Goal: Transaction & Acquisition: Purchase product/service

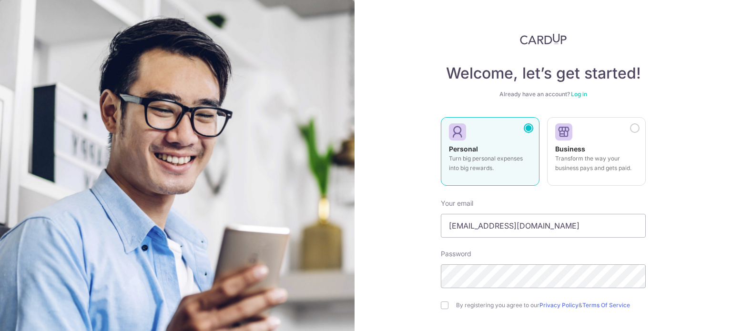
scroll to position [48, 0]
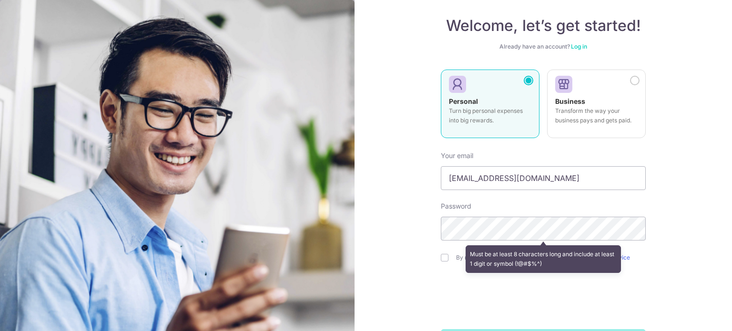
click at [693, 194] on div "Welcome, let’s get started! Already have an account? Log in Personal Turn big p…" at bounding box center [544, 165] width 378 height 331
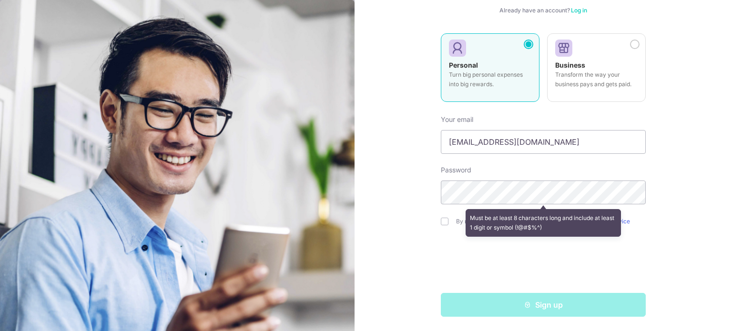
scroll to position [84, 0]
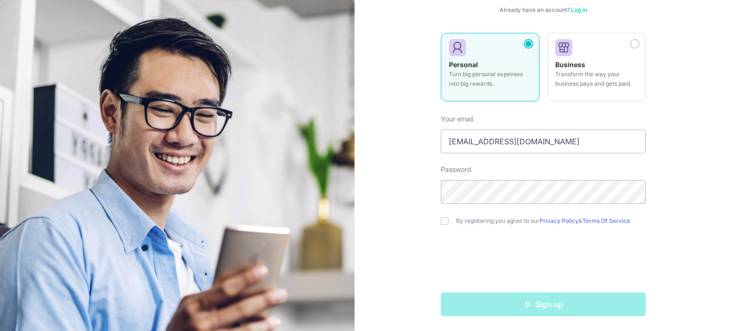
click at [446, 219] on div "By registering you agree to our Privacy Policy & Terms Of Service" at bounding box center [543, 220] width 205 height 11
click at [438, 219] on div "Welcome, let’s get started! Already have an account? Log in Personal Turn big p…" at bounding box center [544, 165] width 378 height 331
click at [441, 223] on input "checkbox" at bounding box center [445, 221] width 8 height 8
checkbox input "true"
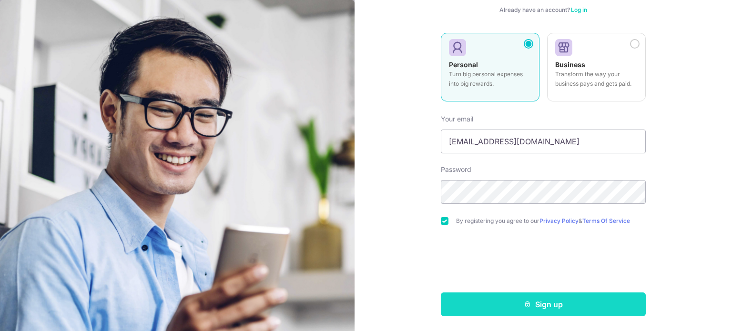
click at [558, 307] on button "Sign up" at bounding box center [543, 305] width 205 height 24
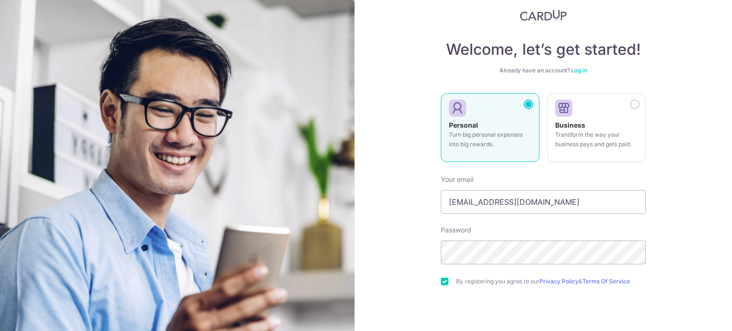
scroll to position [0, 0]
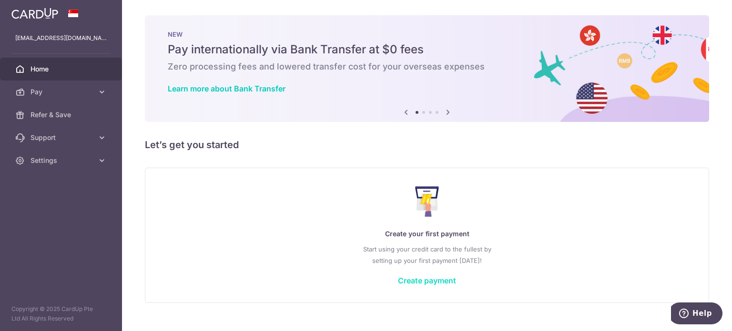
click at [431, 282] on link "Create payment" at bounding box center [427, 281] width 58 height 10
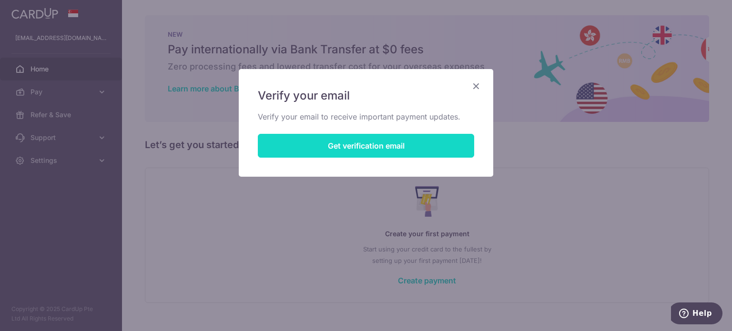
click at [401, 150] on button "Get verification email" at bounding box center [366, 146] width 216 height 24
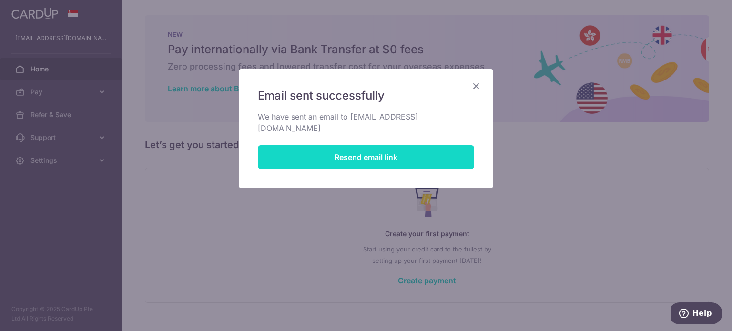
click at [383, 145] on button "Resend email link" at bounding box center [366, 157] width 216 height 24
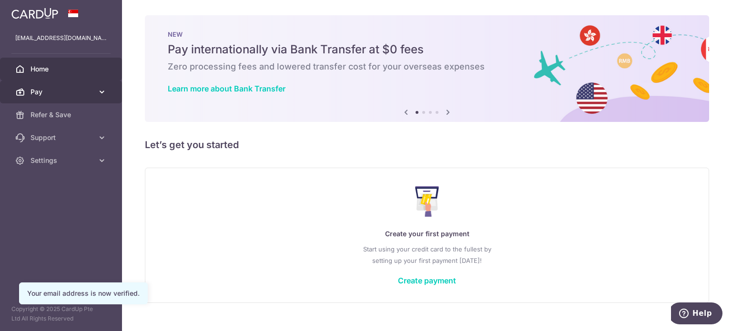
click at [85, 87] on span "Pay" at bounding box center [62, 92] width 63 height 10
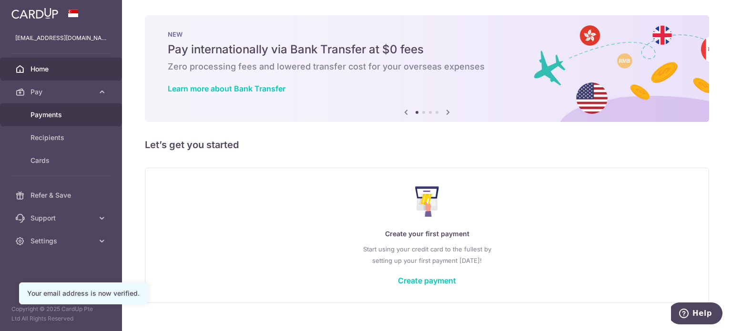
click at [54, 110] on span "Payments" at bounding box center [62, 115] width 63 height 10
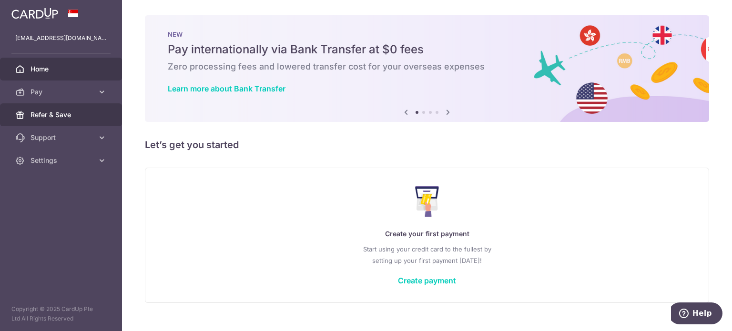
click at [62, 109] on link "Refer & Save" at bounding box center [61, 114] width 122 height 23
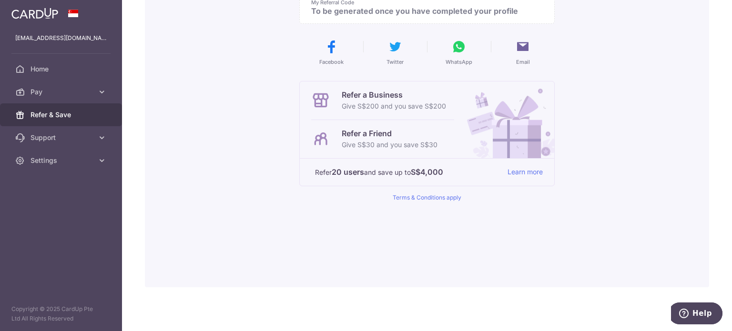
scroll to position [147, 0]
click at [100, 89] on icon at bounding box center [102, 92] width 10 height 10
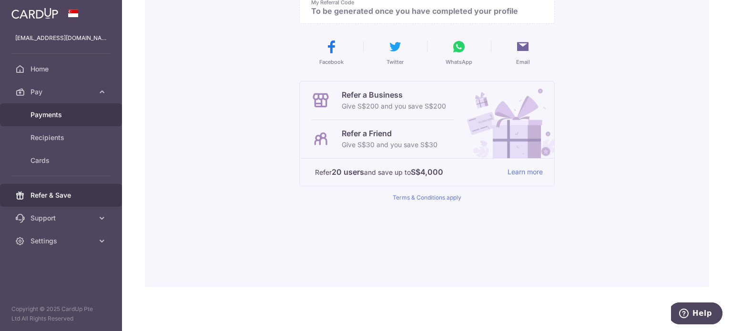
click at [82, 118] on span "Payments" at bounding box center [62, 115] width 63 height 10
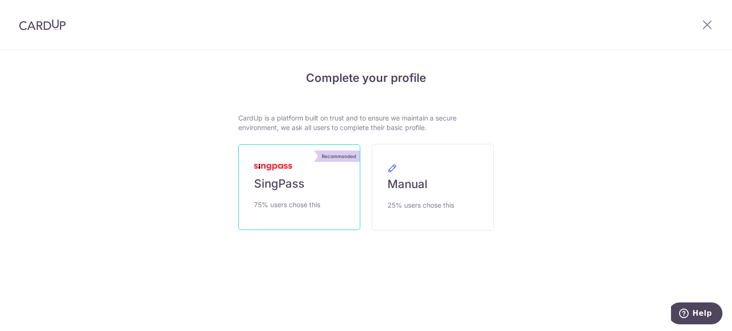
click at [303, 181] on span "SingPass" at bounding box center [279, 183] width 51 height 15
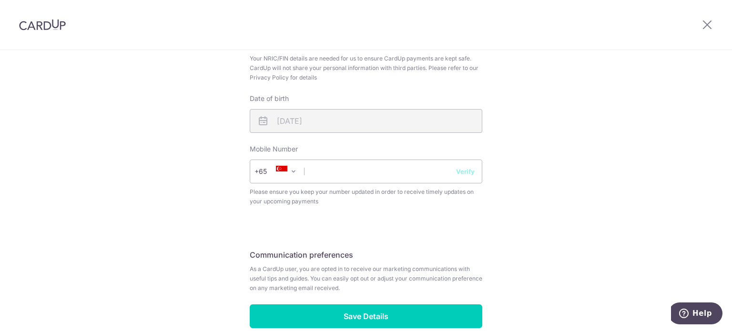
scroll to position [381, 0]
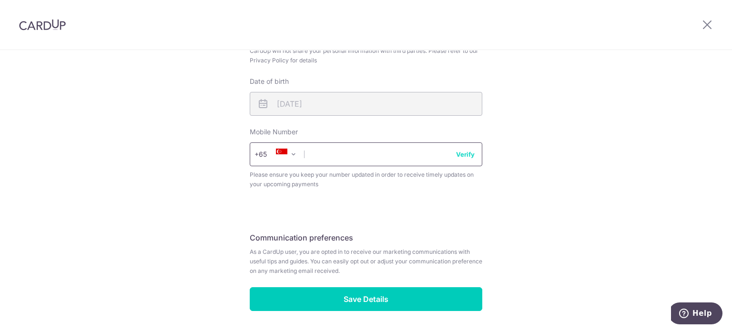
click at [388, 162] on input "text" at bounding box center [366, 155] width 233 height 24
type input "97121400"
click at [434, 223] on div "Review your details Your Details Please provide your full name as per your NRIC…" at bounding box center [366, 5] width 233 height 611
click at [467, 153] on button "Verify" at bounding box center [465, 155] width 19 height 10
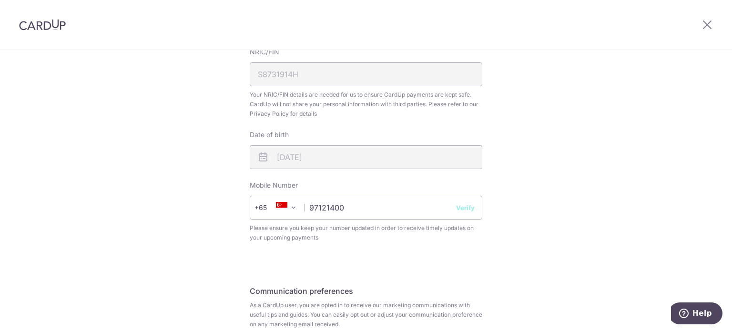
scroll to position [143, 0]
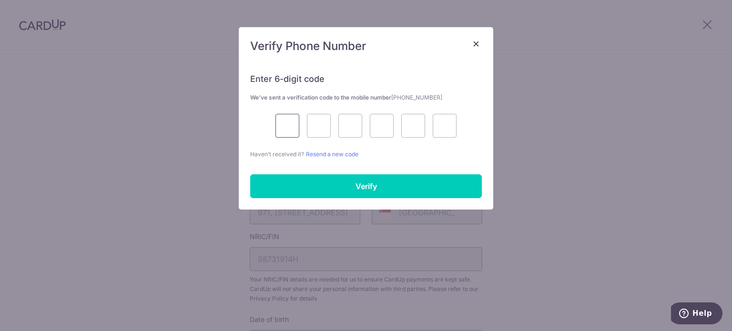
click at [294, 127] on input "text" at bounding box center [288, 126] width 24 height 24
type input "4"
type input "3"
type input "9"
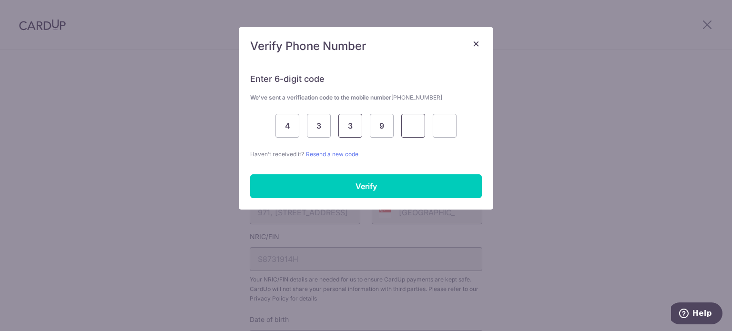
type input "4"
type input "0"
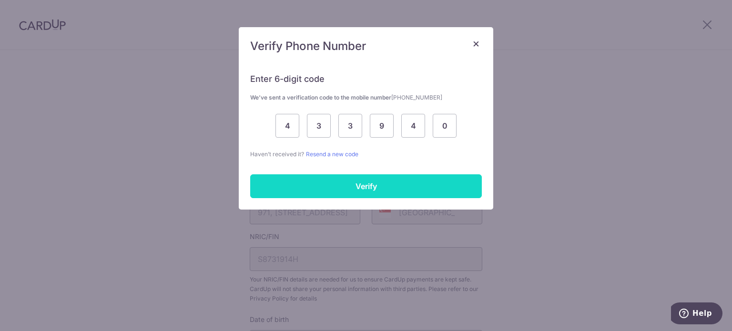
click at [351, 196] on input "Verify" at bounding box center [366, 186] width 232 height 24
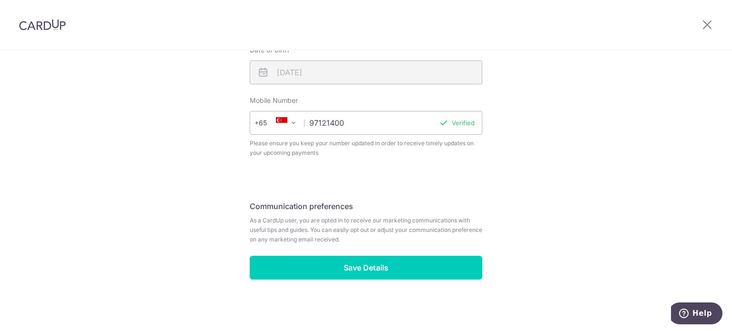
scroll to position [413, 0]
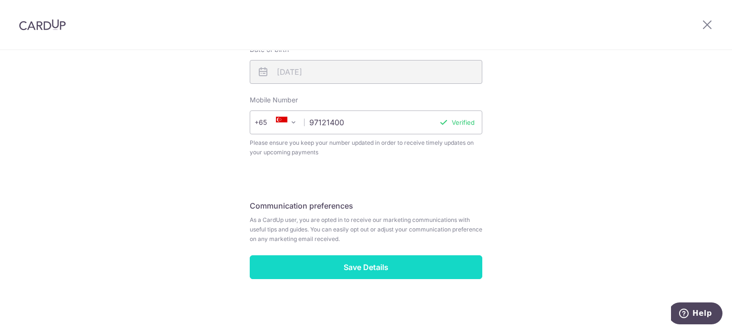
click at [406, 263] on input "Save Details" at bounding box center [366, 268] width 233 height 24
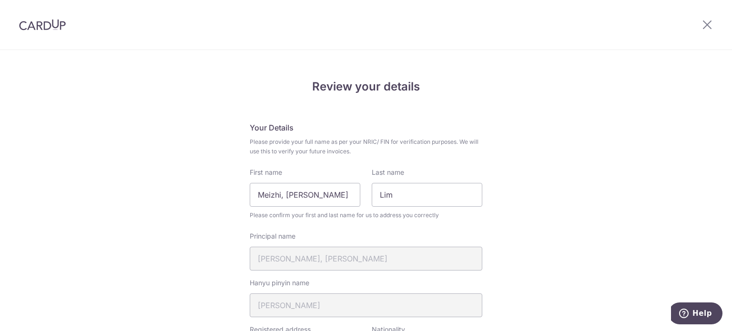
scroll to position [0, 0]
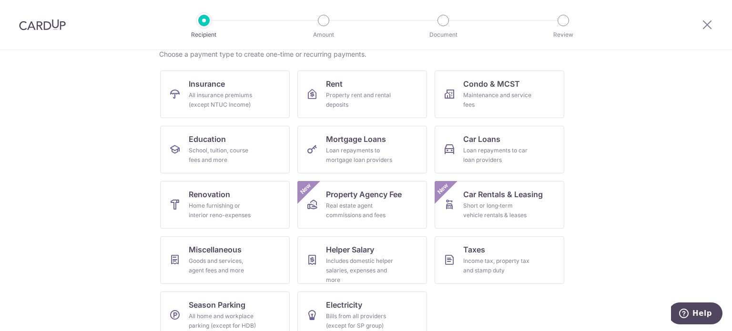
scroll to position [95, 0]
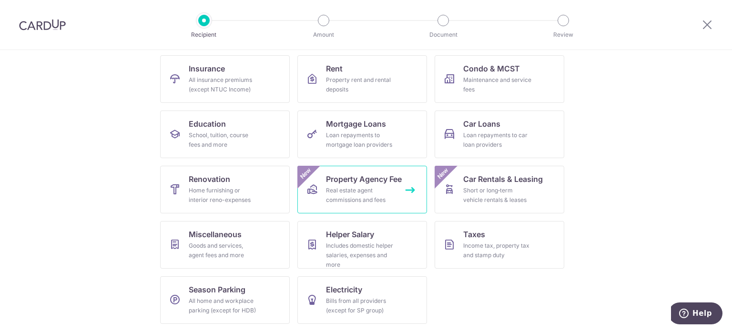
click at [379, 189] on div "Real estate agent commissions and fees" at bounding box center [360, 195] width 69 height 19
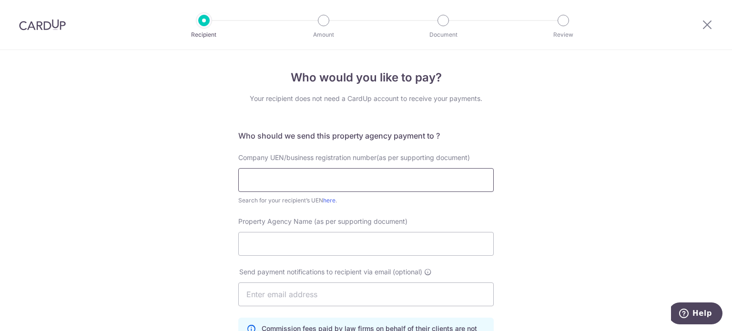
drag, startPoint x: 374, startPoint y: 179, endPoint x: 380, endPoint y: 181, distance: 6.5
click at [375, 180] on input "text" at bounding box center [366, 180] width 256 height 24
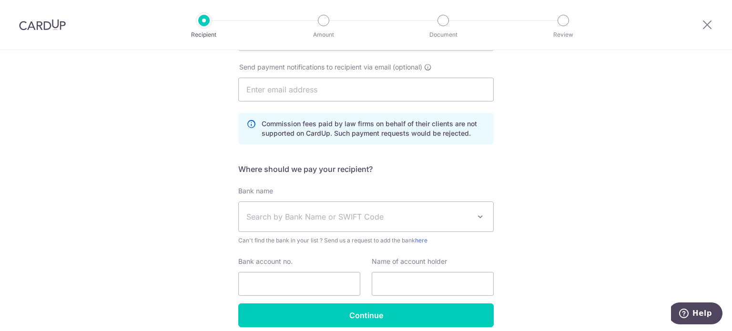
scroll to position [238, 0]
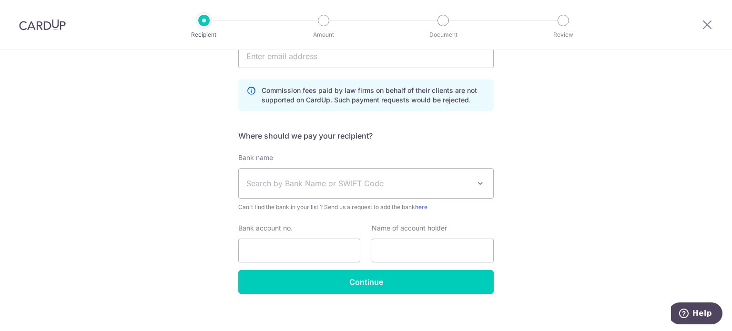
click at [449, 186] on span "Search by Bank Name or SWIFT Code" at bounding box center [358, 183] width 224 height 11
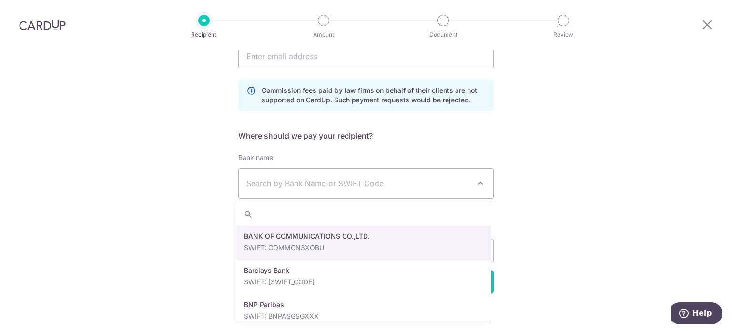
click at [572, 232] on div "Who would you like to pay? Your recipient does not need a CardUp account to rec…" at bounding box center [366, 75] width 732 height 527
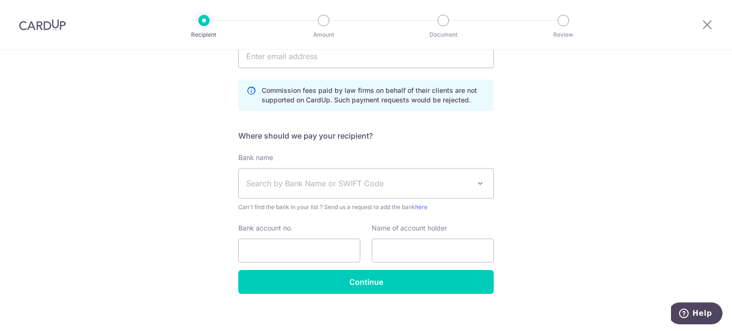
scroll to position [246, 0]
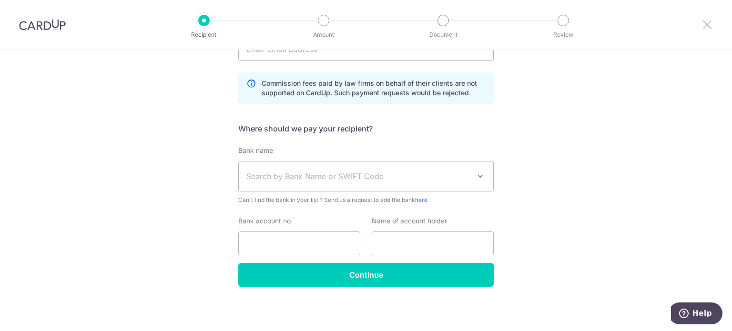
click at [708, 24] on icon at bounding box center [707, 25] width 11 height 12
